Goal: Information Seeking & Learning: Learn about a topic

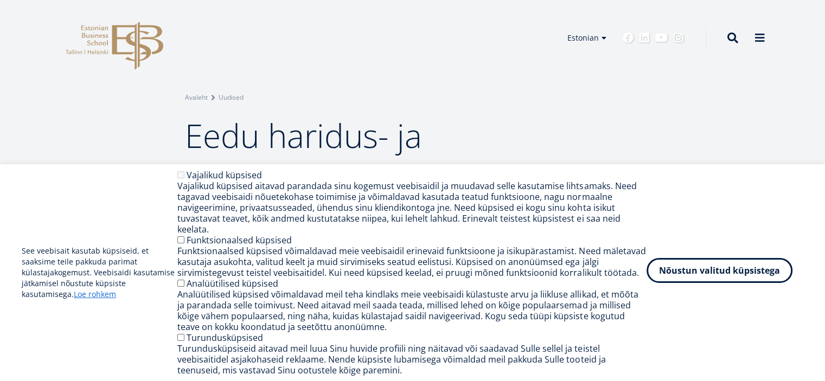
click at [703, 274] on button "Nõustun valitud küpsistega" at bounding box center [720, 270] width 146 height 25
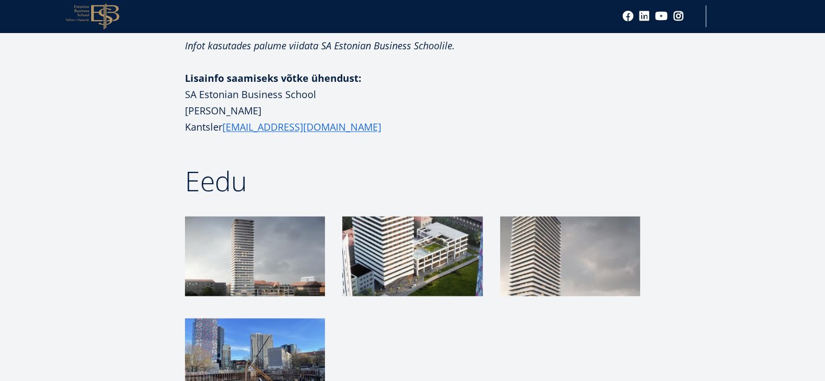
scroll to position [1476, 0]
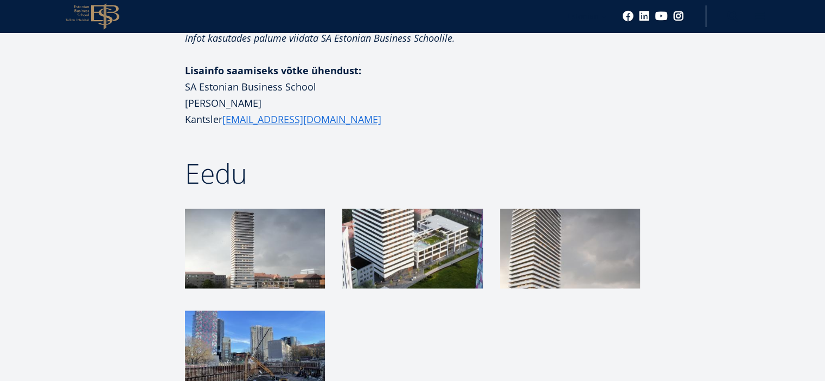
click at [402, 234] on img at bounding box center [412, 249] width 140 height 80
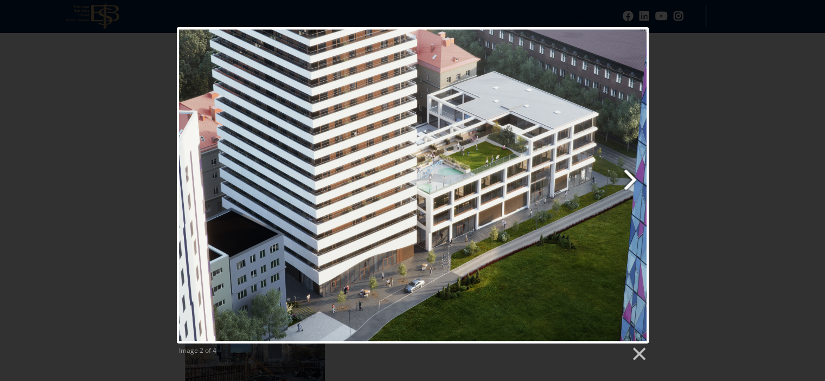
click at [487, 155] on link "Next image" at bounding box center [498, 185] width 302 height 316
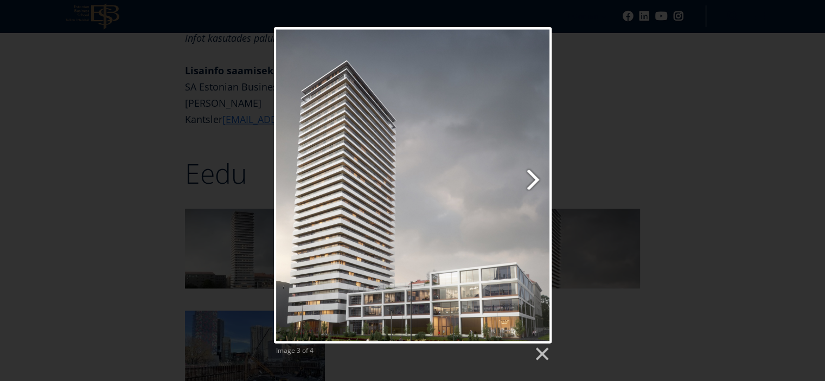
click at [532, 174] on link "Next image" at bounding box center [463, 185] width 178 height 316
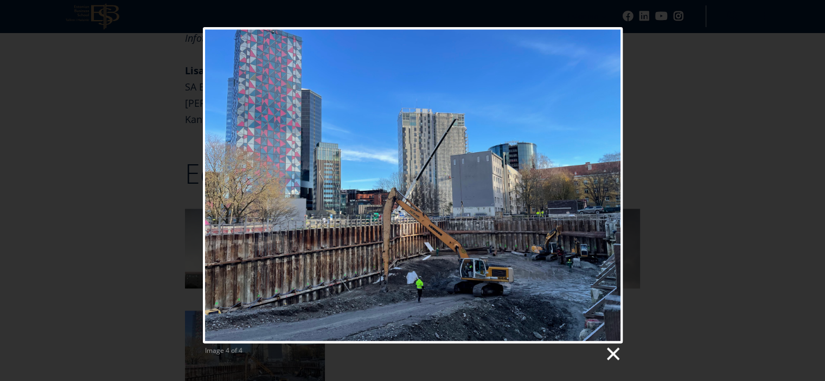
click at [612, 349] on link at bounding box center [612, 354] width 16 height 16
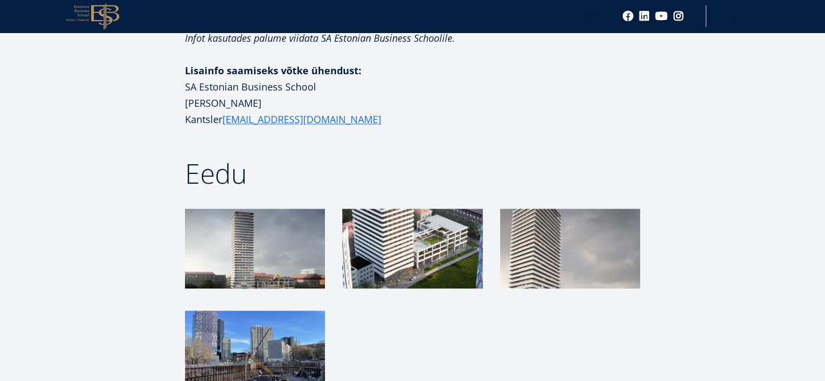
click at [576, 227] on img at bounding box center [570, 249] width 140 height 80
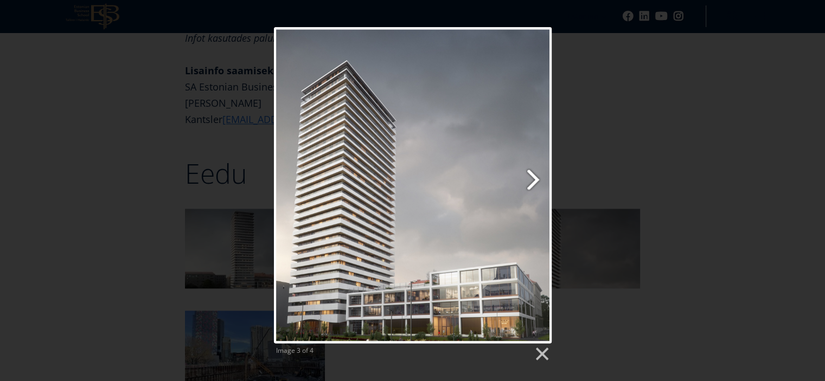
click at [528, 183] on link "Next image" at bounding box center [463, 185] width 178 height 316
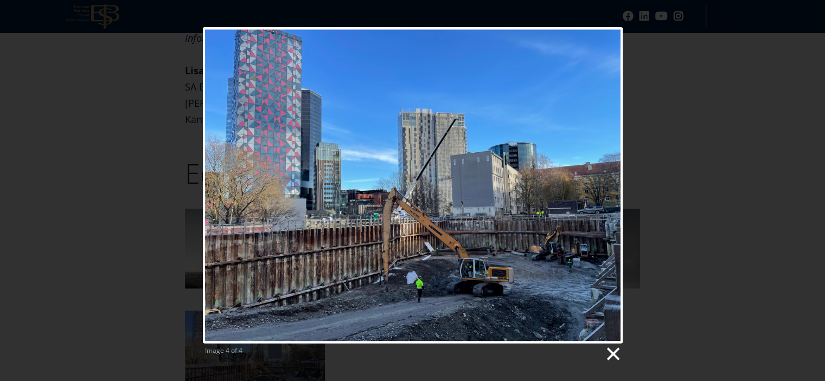
click at [614, 350] on link at bounding box center [612, 354] width 16 height 16
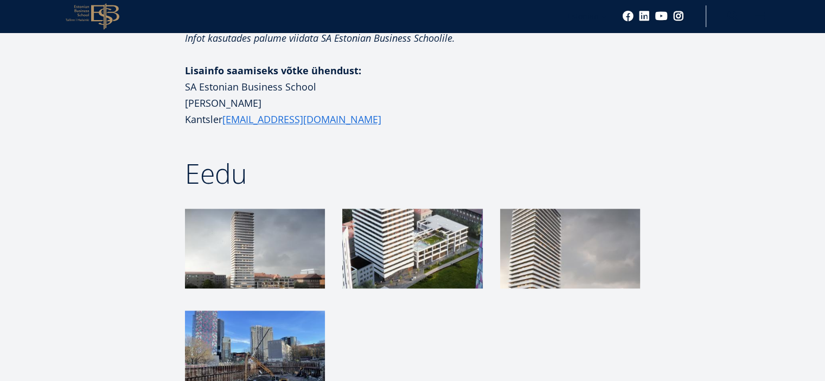
click at [404, 228] on img at bounding box center [412, 249] width 140 height 80
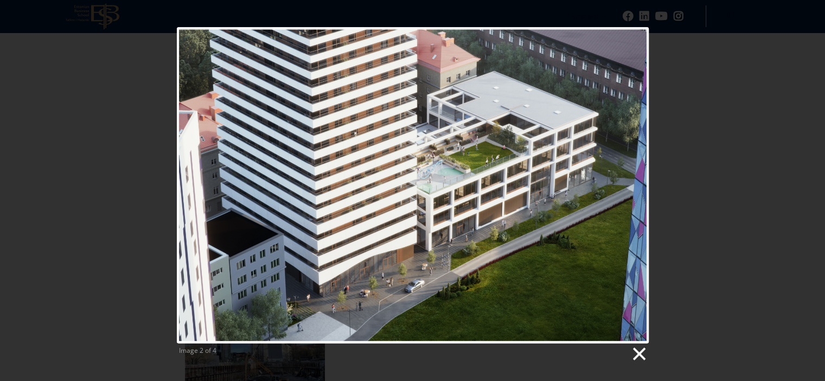
click at [637, 352] on link at bounding box center [638, 354] width 16 height 16
